Goal: Task Accomplishment & Management: Use online tool/utility

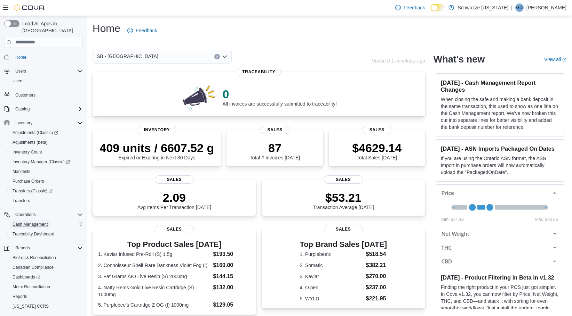
click at [24, 222] on span "Cash Management" at bounding box center [30, 225] width 35 height 6
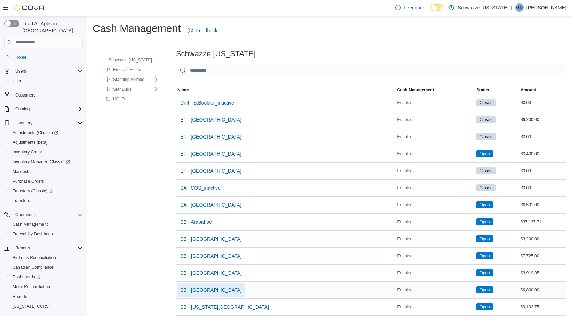
click at [198, 288] on span "SB - [GEOGRAPHIC_DATA]" at bounding box center [211, 290] width 62 height 7
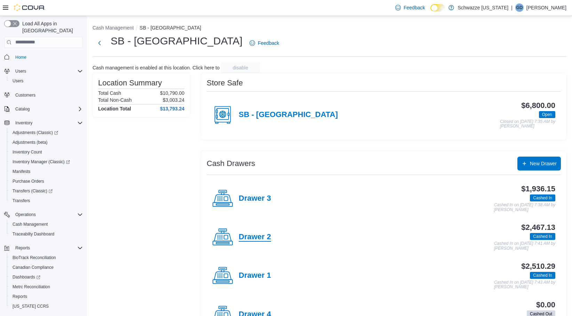
click at [249, 236] on h4 "Drawer 2" at bounding box center [254, 237] width 32 height 9
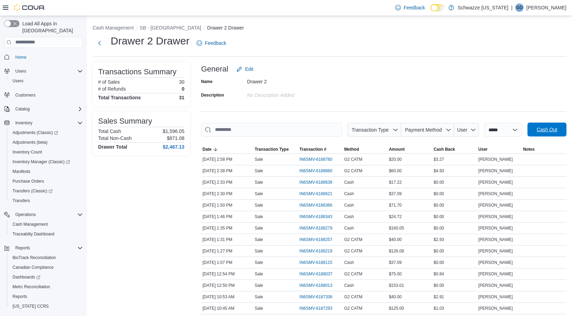
click at [556, 130] on span "Cash Out" at bounding box center [546, 129] width 21 height 7
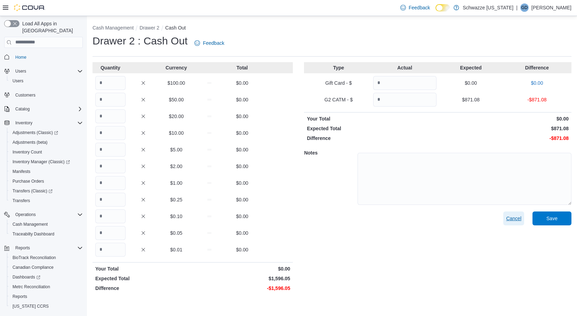
click at [512, 219] on span "Cancel" at bounding box center [513, 218] width 15 height 7
